Goal: Information Seeking & Learning: Learn about a topic

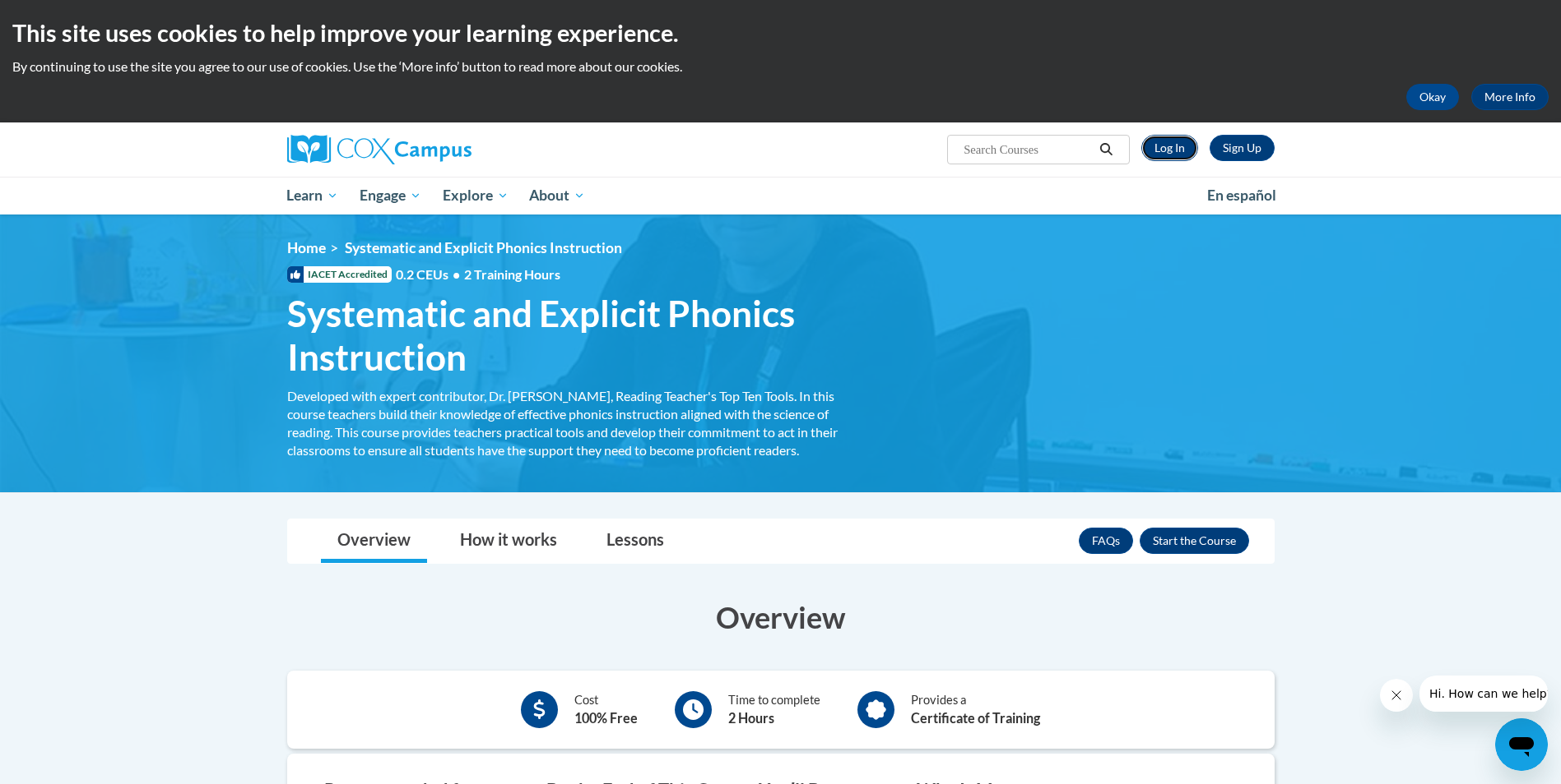
click at [1167, 149] on link "Log In" at bounding box center [1169, 148] width 57 height 27
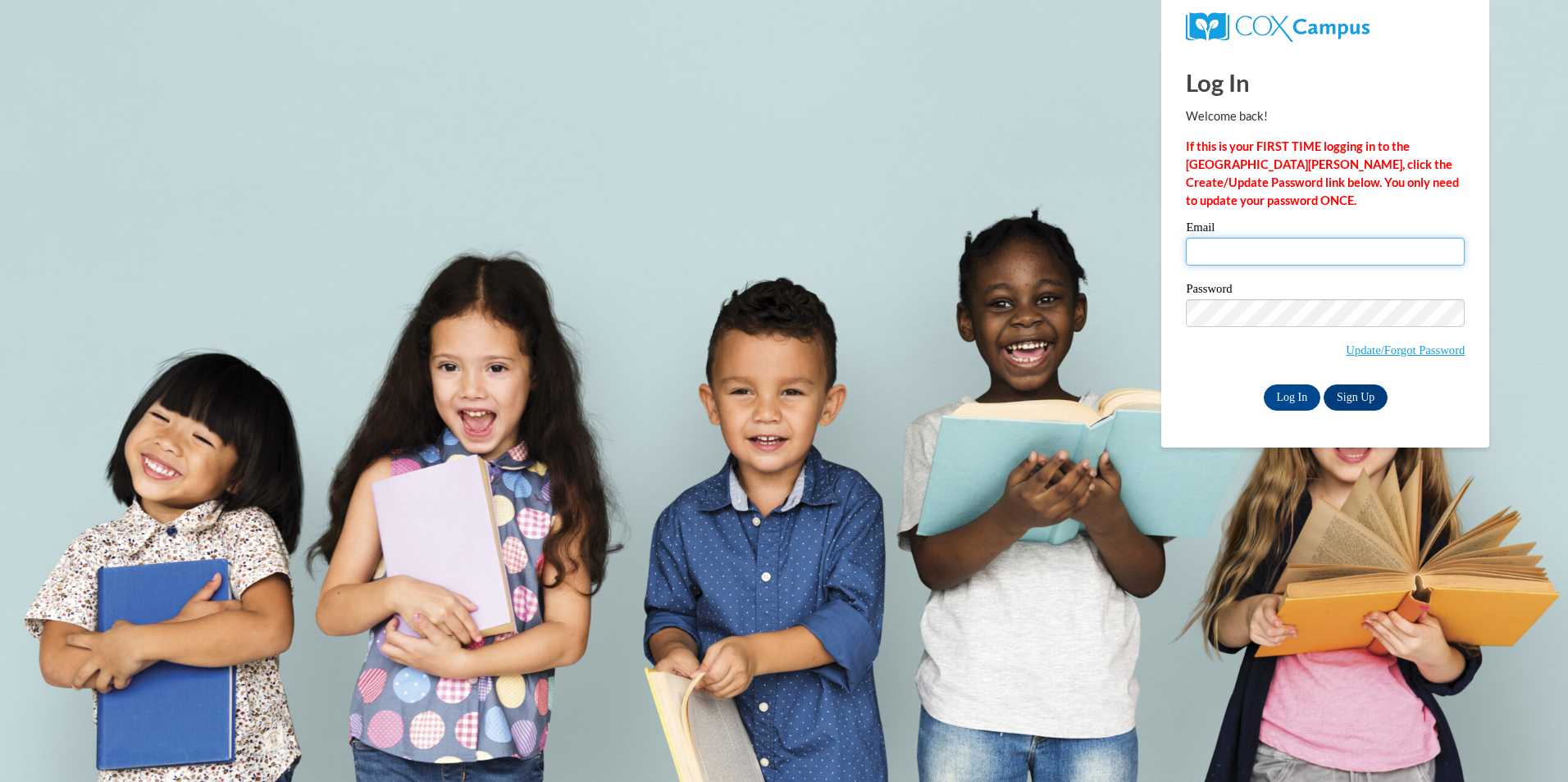
click at [1196, 252] on input "Email" at bounding box center [1325, 252] width 279 height 28
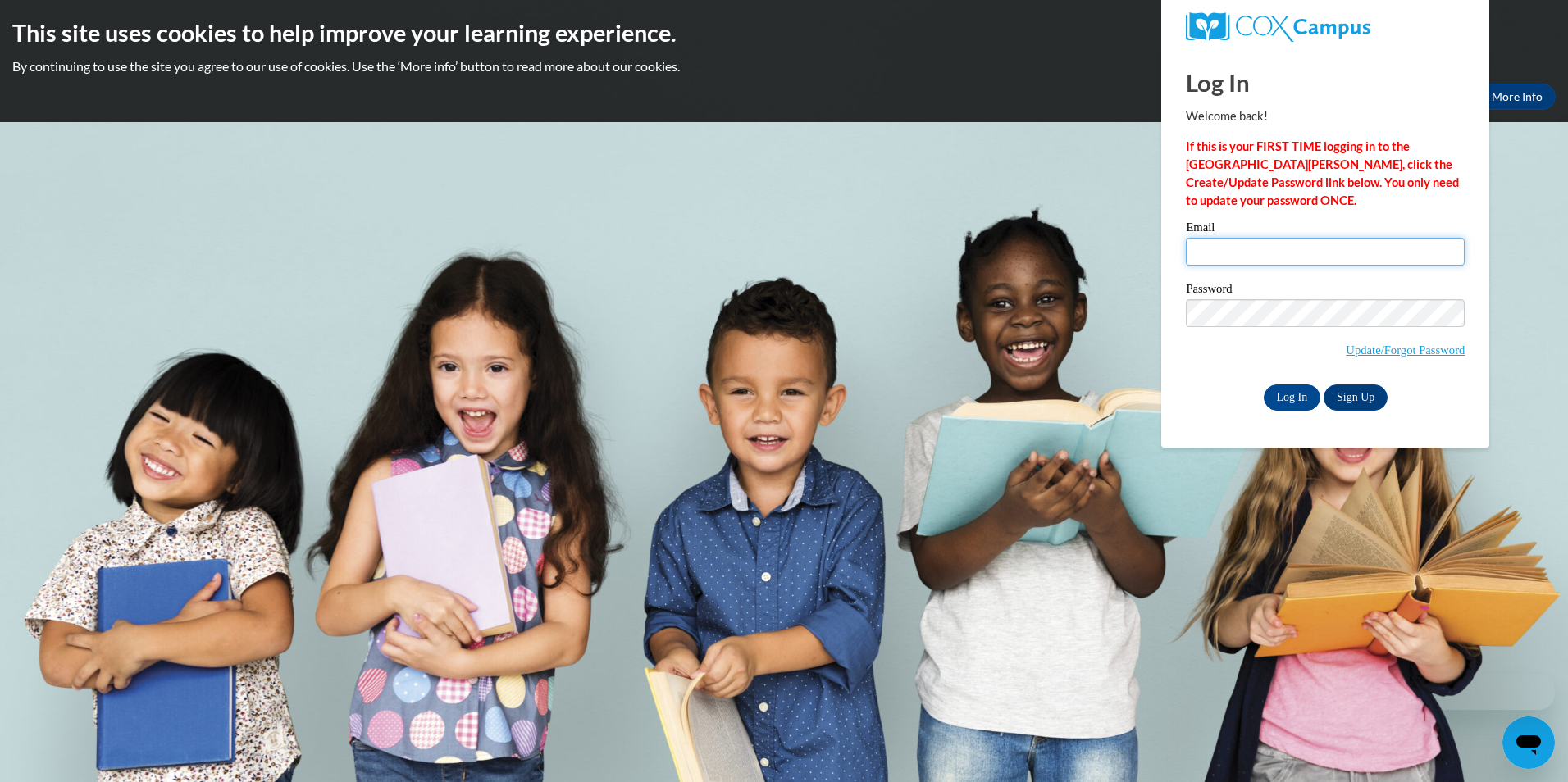
type input "ashleytucker1001@gmail.com"
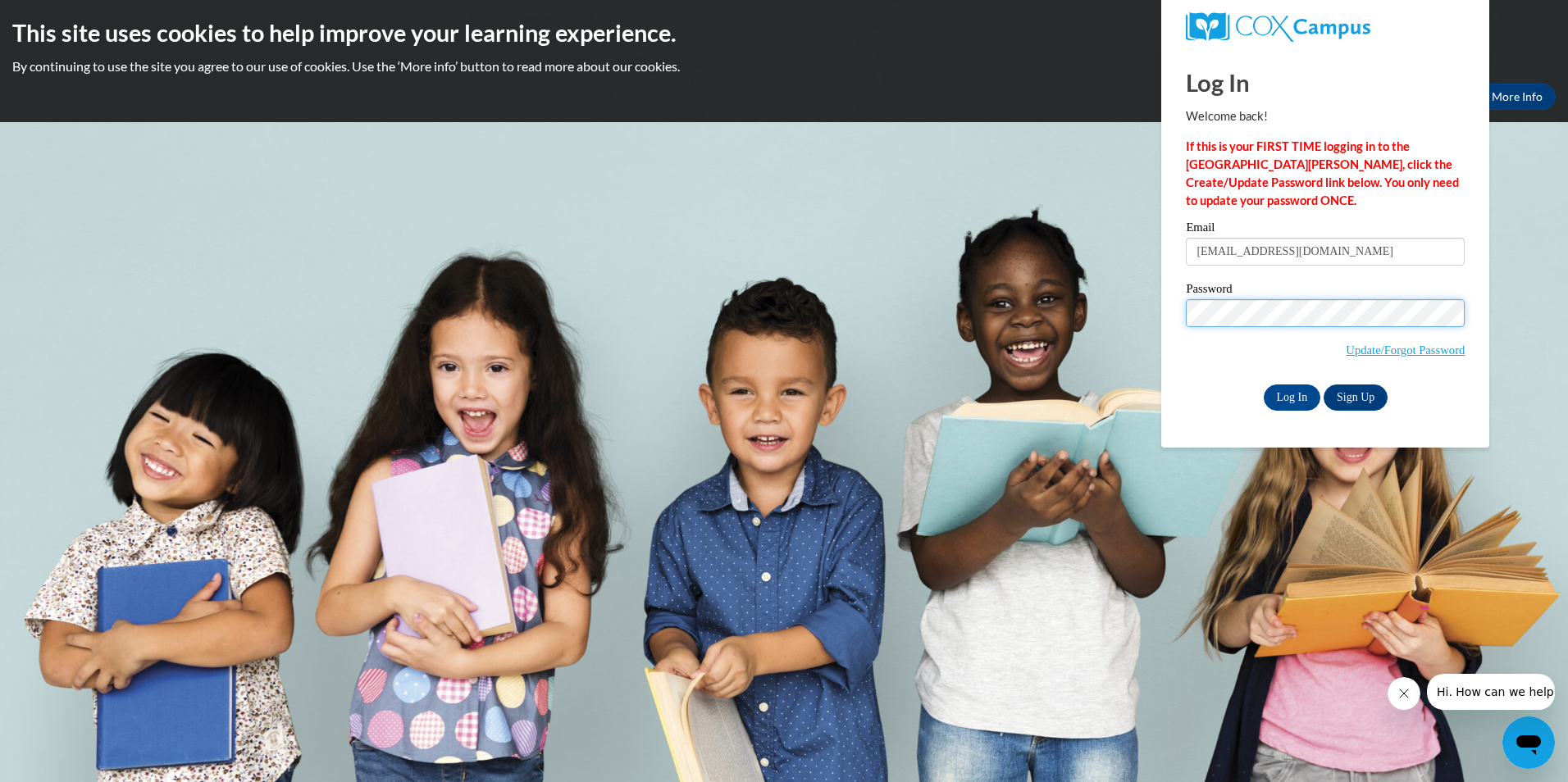
click at [1263, 384] on input "Log In" at bounding box center [1292, 398] width 57 height 27
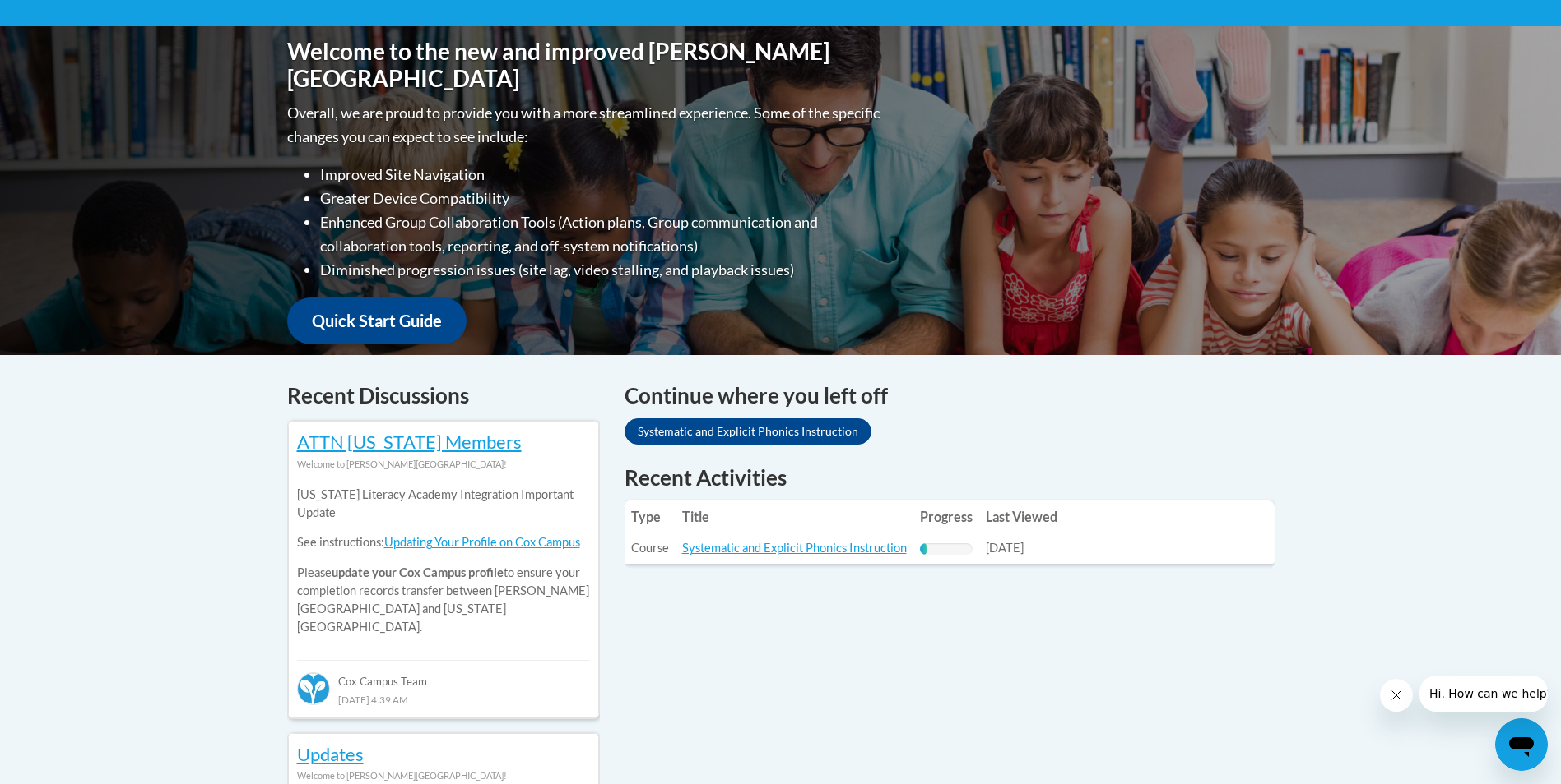
scroll to position [411, 0]
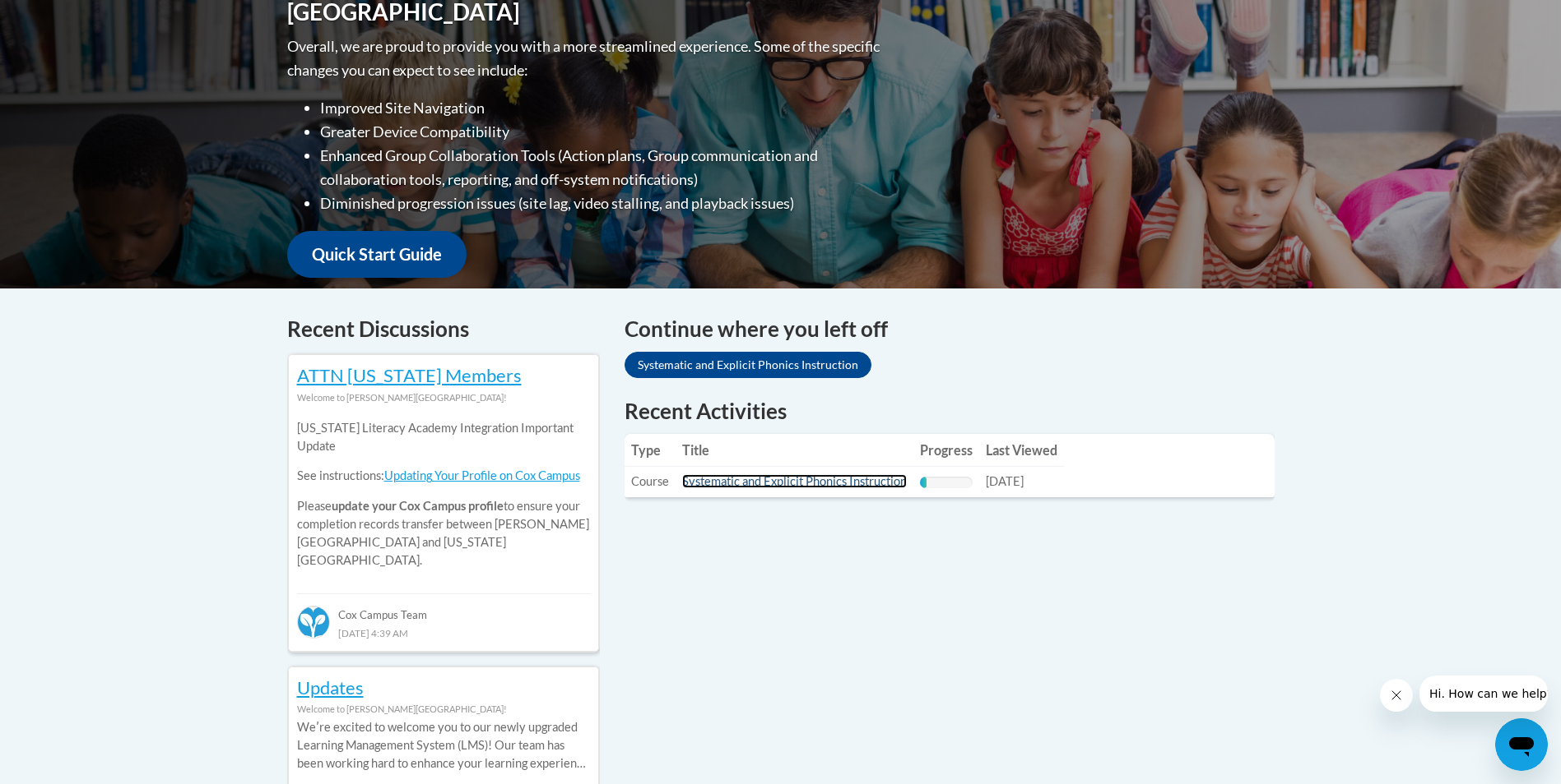
click at [687, 482] on link "Systematic and Explicit Phonics Instruction" at bounding box center [793, 482] width 224 height 14
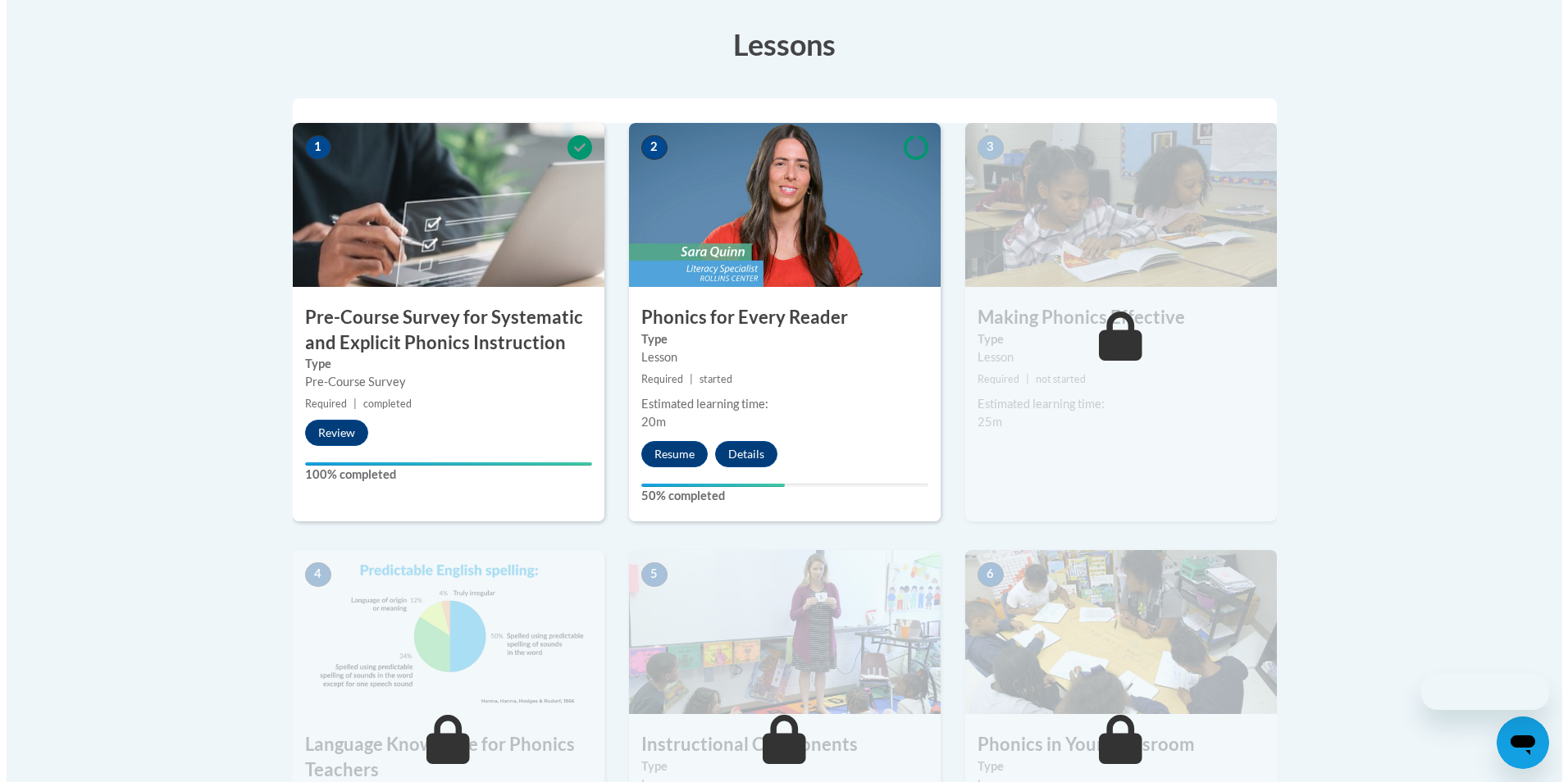
scroll to position [574, 0]
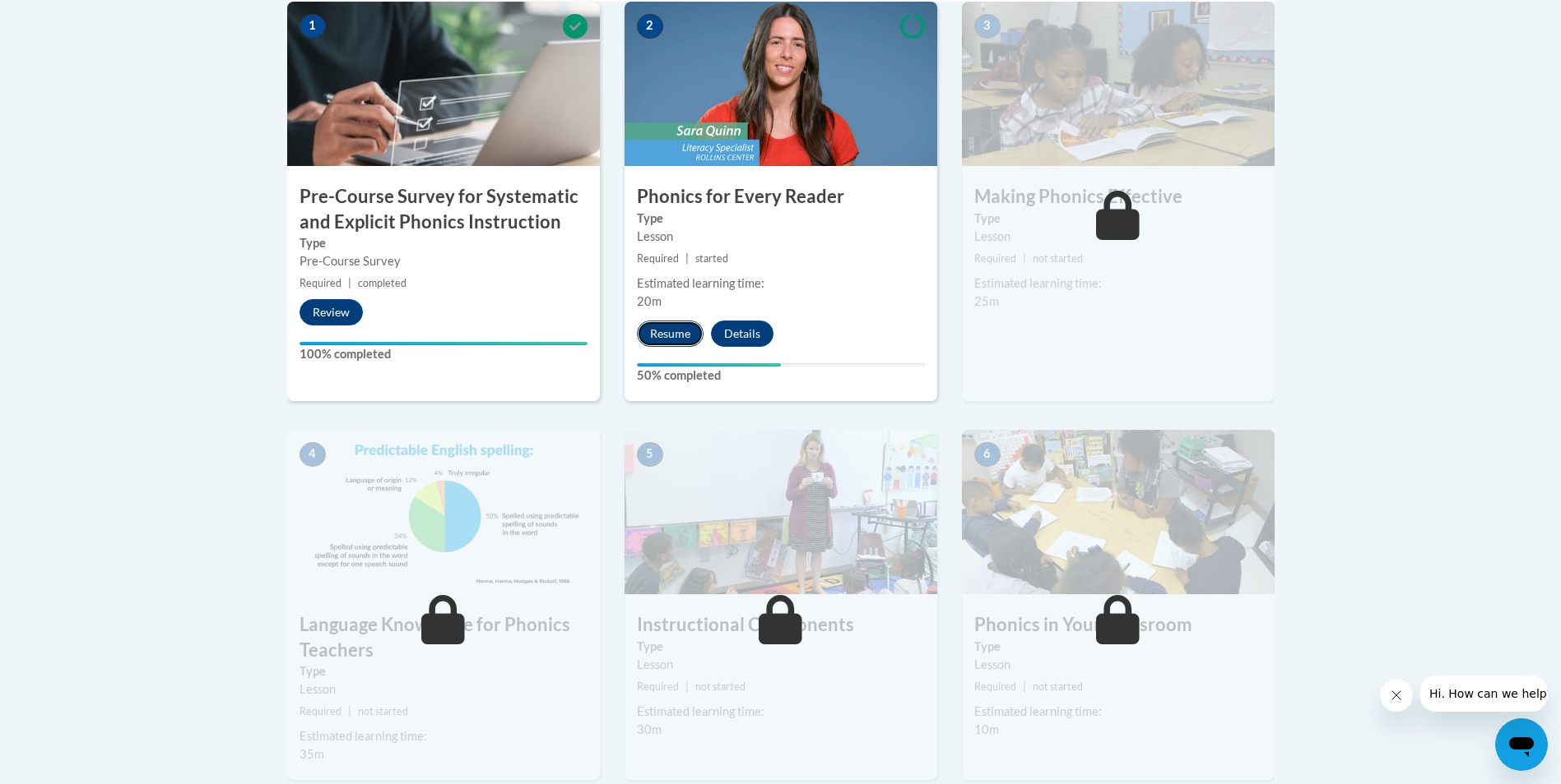
click at [674, 334] on button "Resume" at bounding box center [669, 334] width 66 height 27
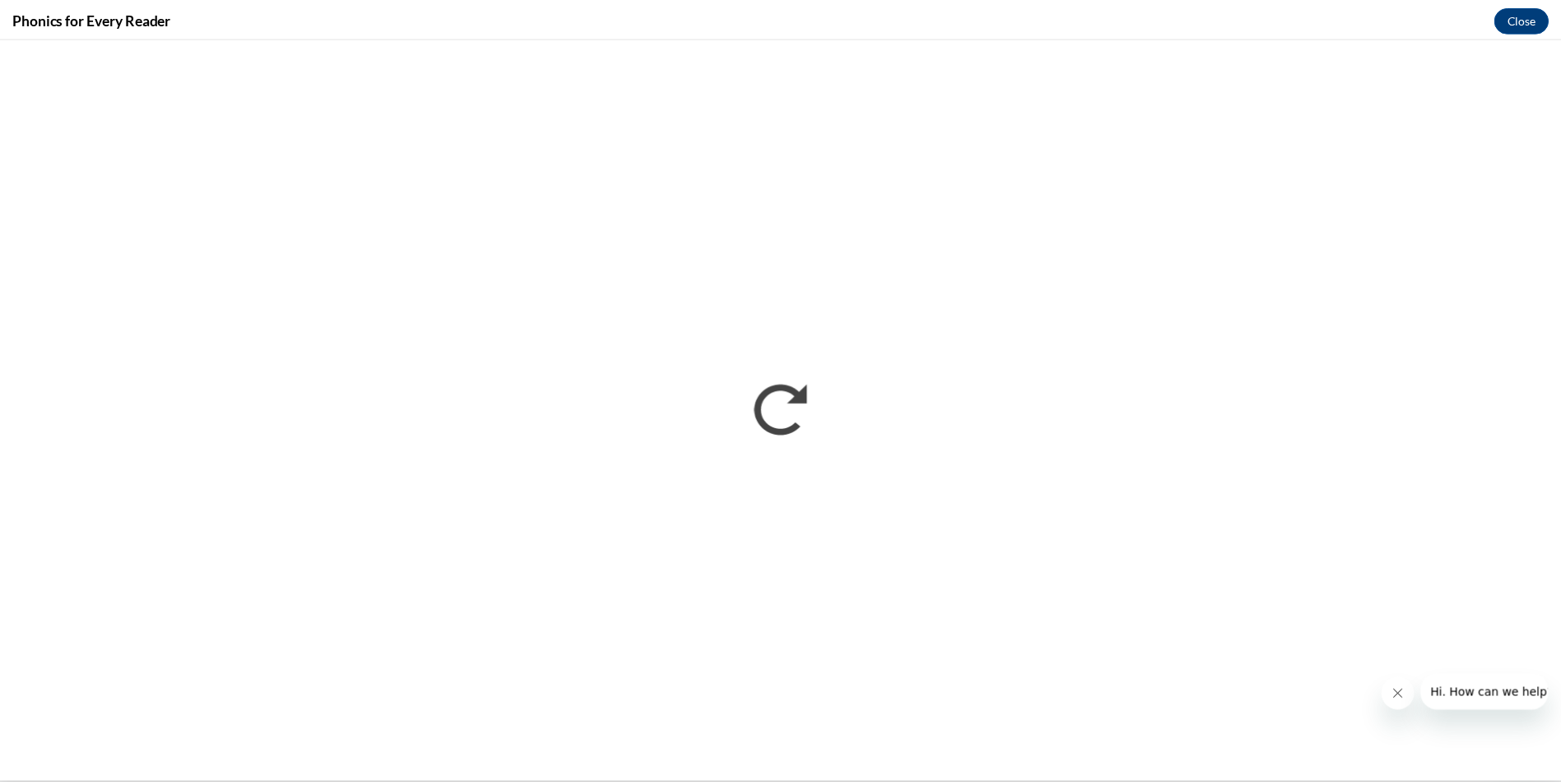
scroll to position [0, 0]
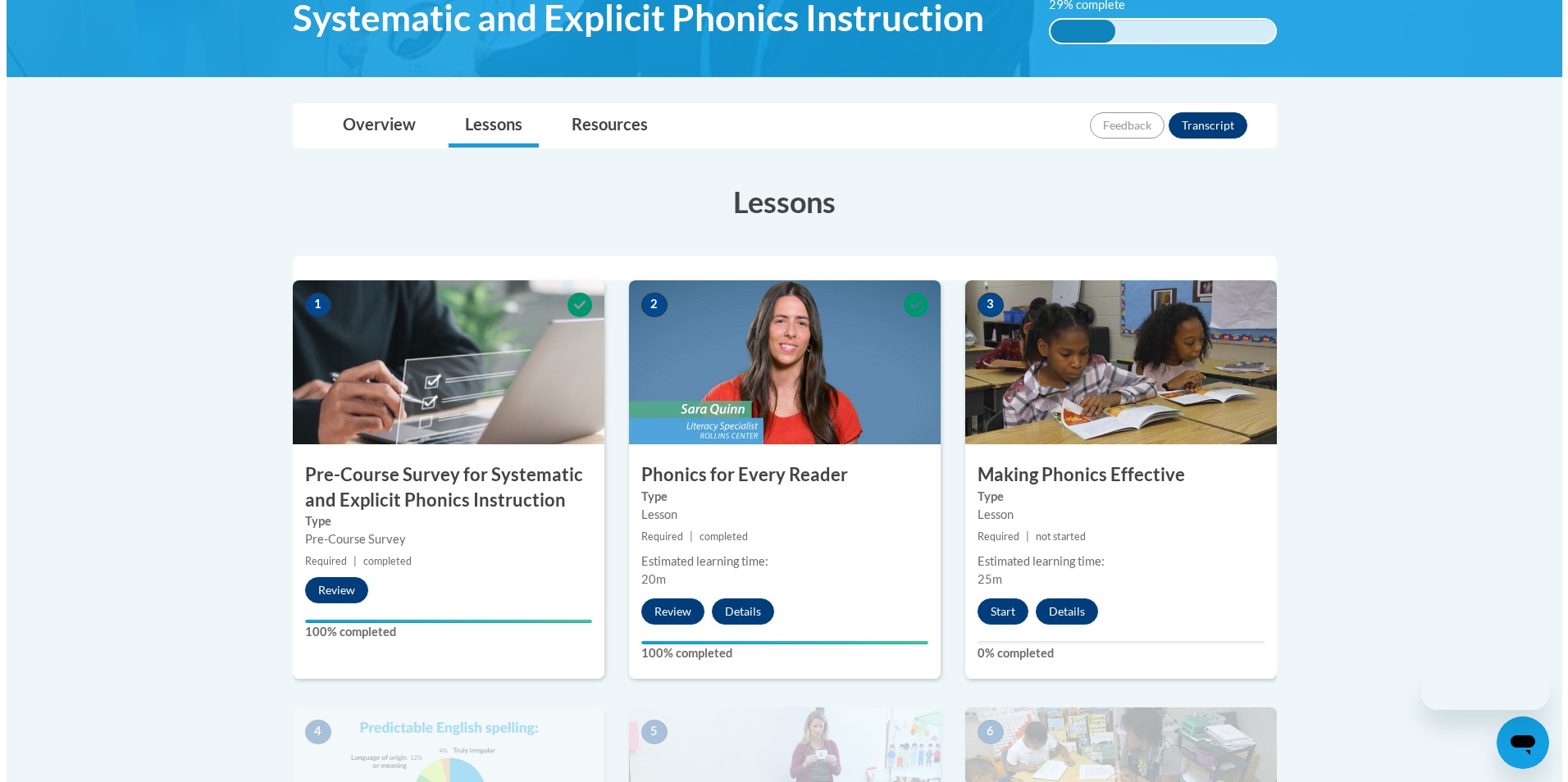
scroll to position [410, 0]
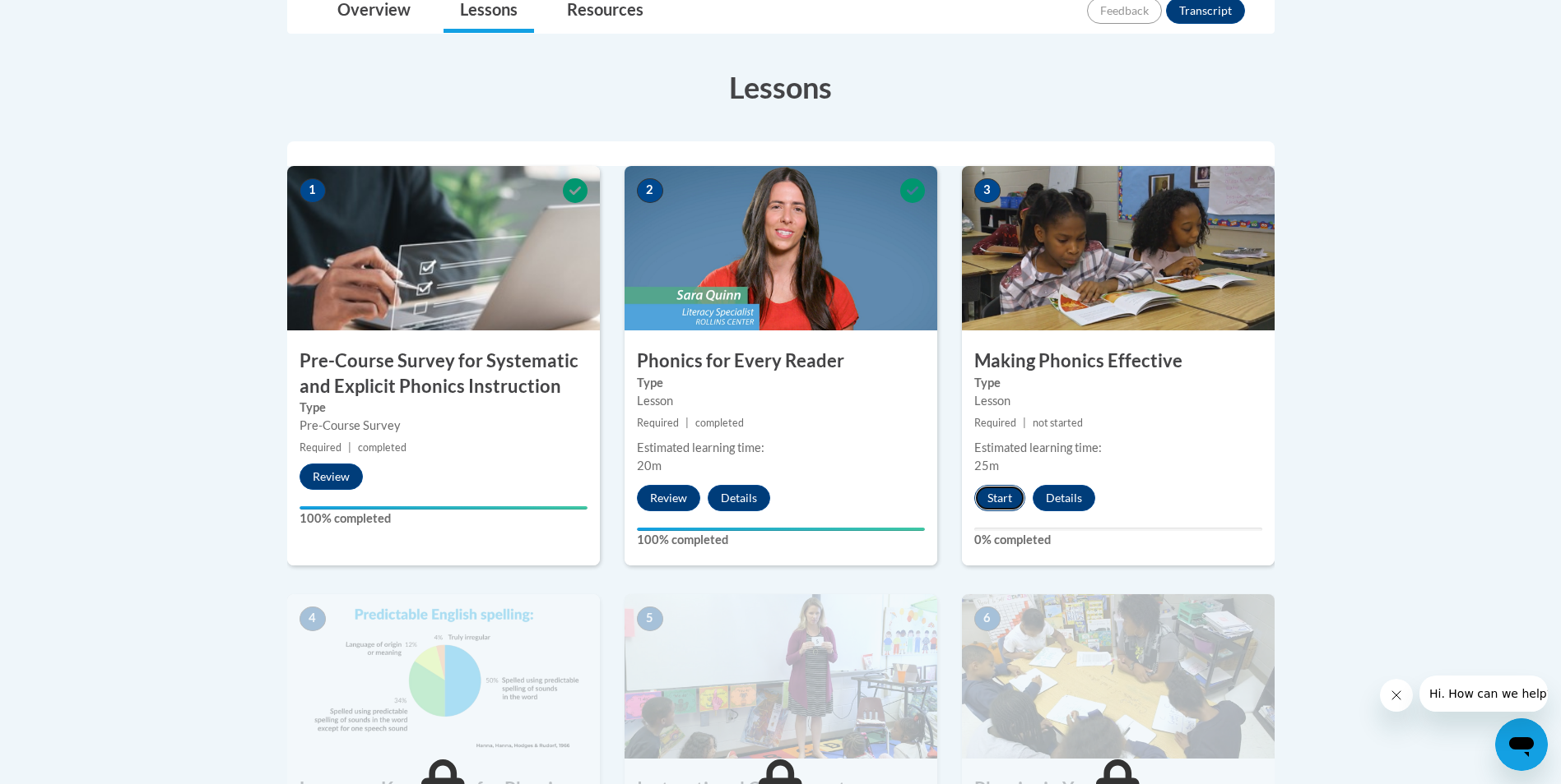
click at [1003, 496] on button "Start" at bounding box center [1000, 499] width 51 height 27
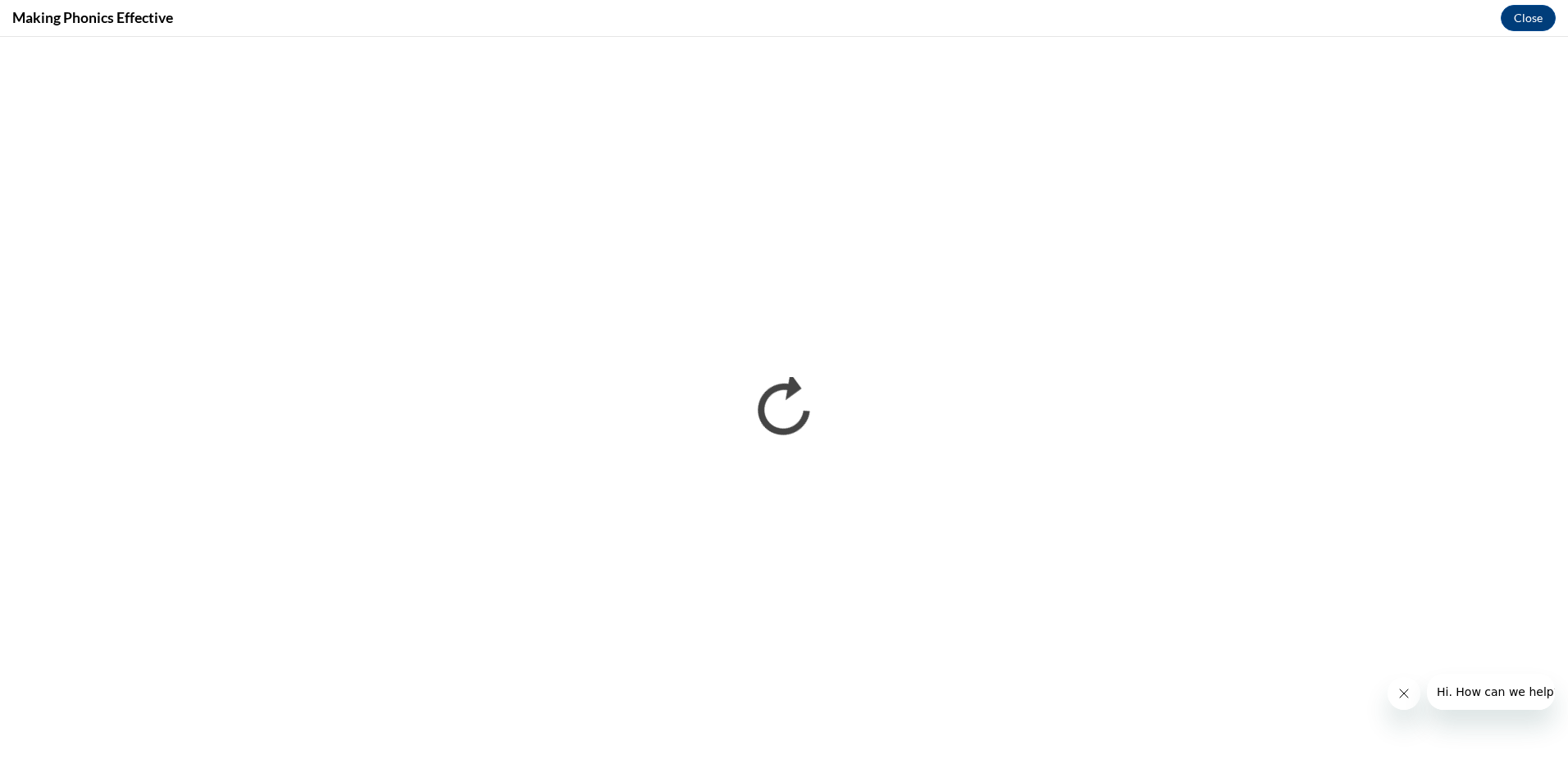
scroll to position [0, 0]
